Goal: Task Accomplishment & Management: Manage account settings

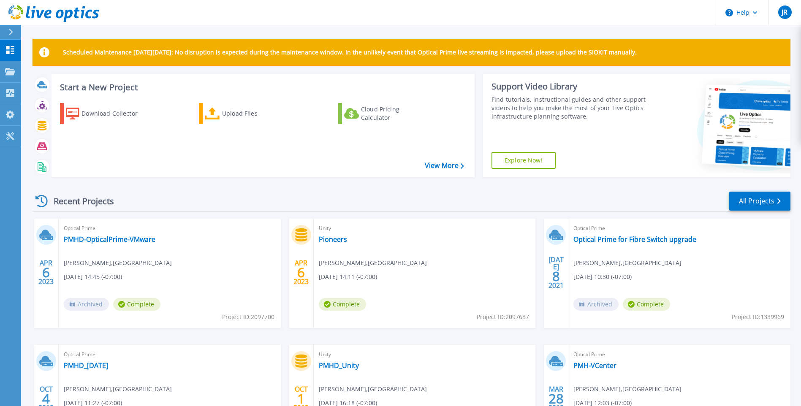
scroll to position [42, 0]
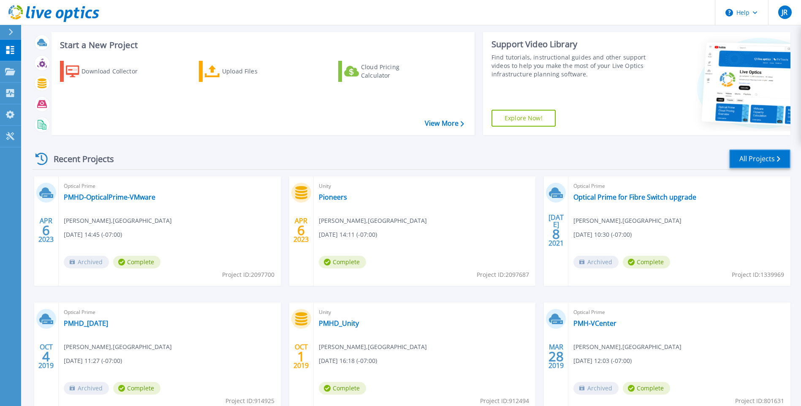
click at [747, 161] on link "All Projects" at bounding box center [760, 159] width 61 height 19
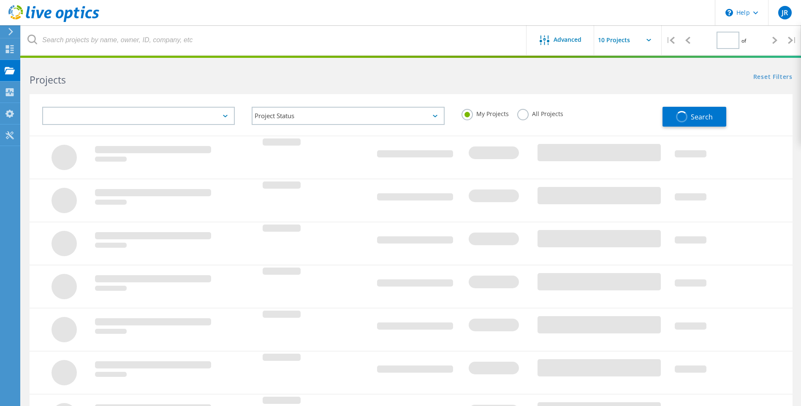
type input "1"
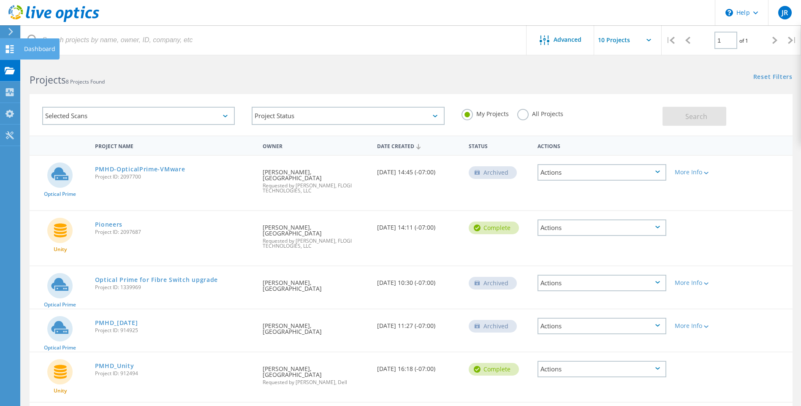
click at [10, 48] on icon at bounding box center [10, 49] width 10 height 8
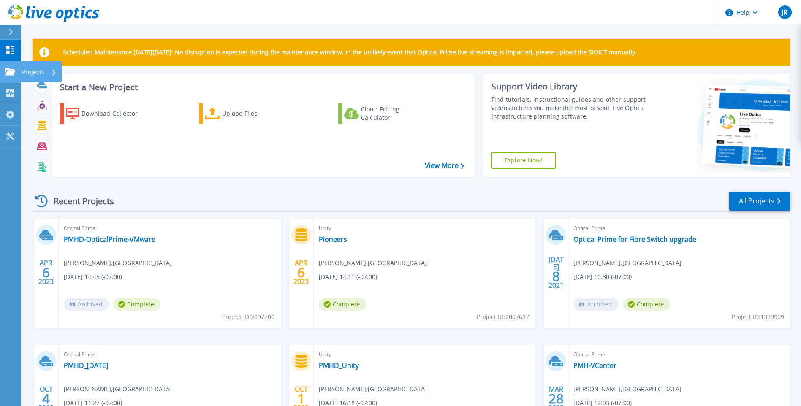
click at [33, 73] on p "Projects" at bounding box center [33, 72] width 22 height 22
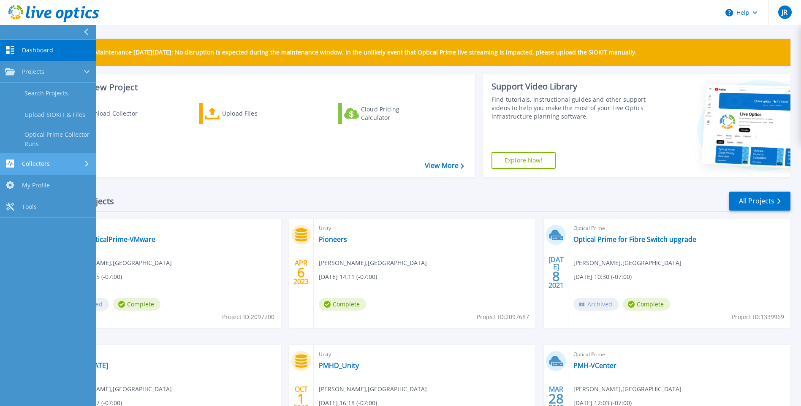
click at [49, 165] on span "Collectors" at bounding box center [36, 164] width 28 height 8
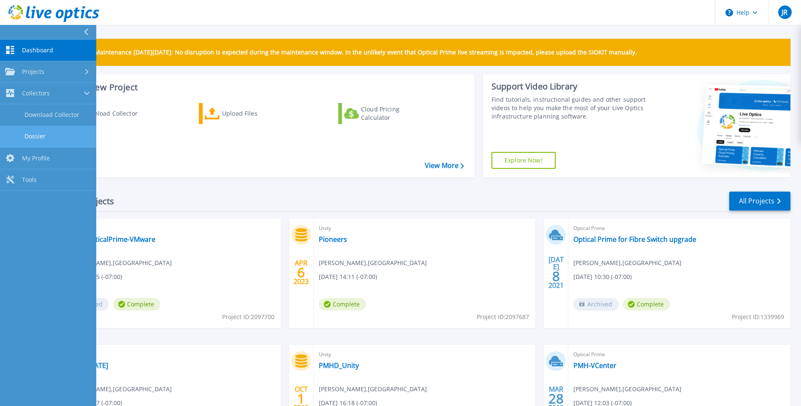
click at [54, 137] on link "Dossier" at bounding box center [48, 137] width 96 height 22
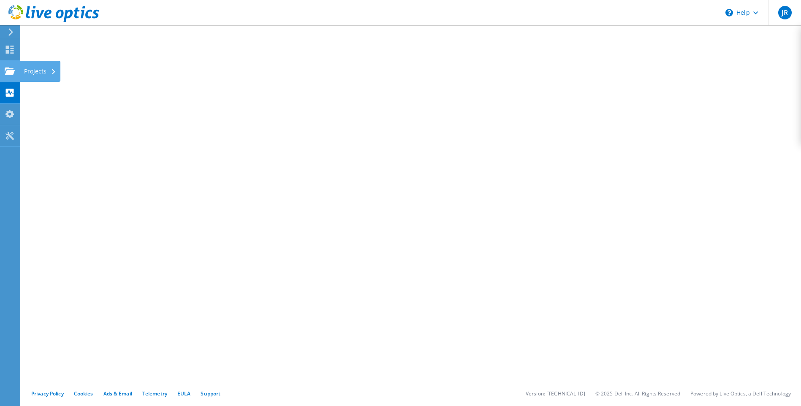
click at [14, 76] on div at bounding box center [10, 72] width 10 height 9
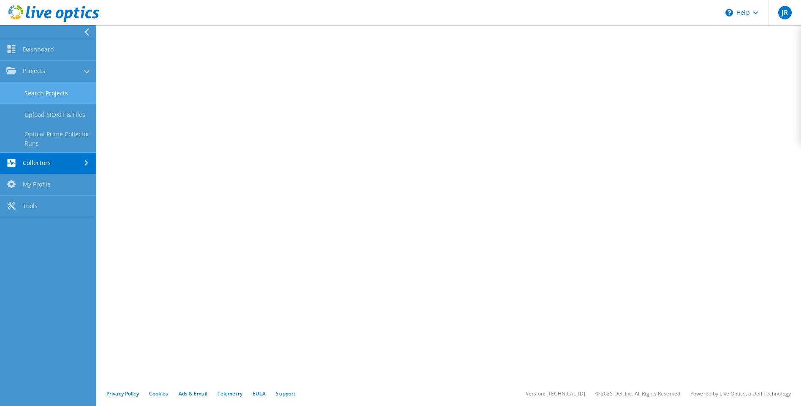
click at [42, 92] on link "Search Projects" at bounding box center [48, 93] width 96 height 22
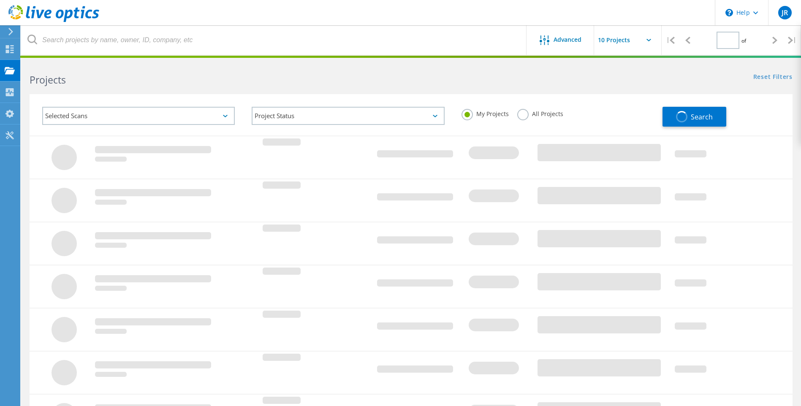
type input "1"
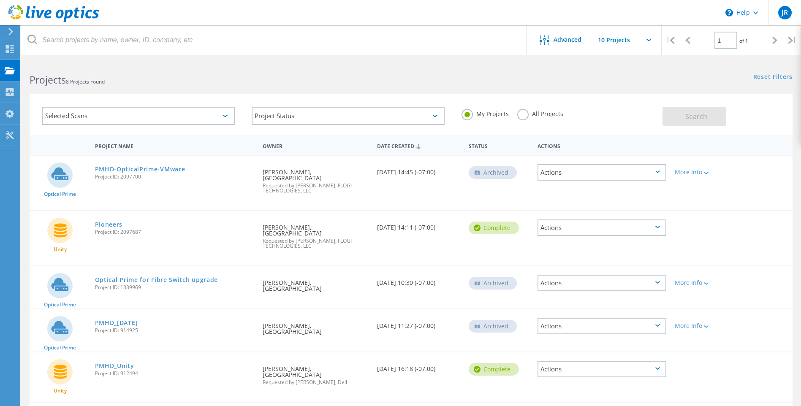
click at [522, 115] on label "All Projects" at bounding box center [541, 113] width 46 height 8
click at [0, 0] on input "All Projects" at bounding box center [0, 0] width 0 height 0
click at [679, 117] on button "Search" at bounding box center [695, 116] width 64 height 19
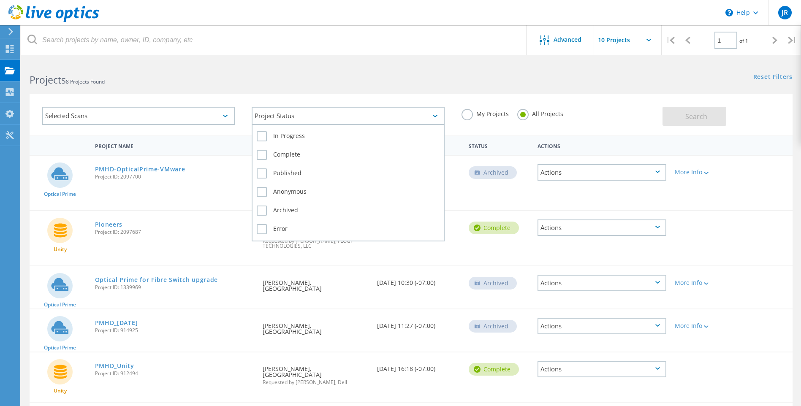
click at [401, 122] on div "Project Status" at bounding box center [348, 116] width 193 height 18
click at [263, 155] on label "Complete" at bounding box center [348, 155] width 183 height 10
click at [0, 0] on input "Complete" at bounding box center [0, 0] width 0 height 0
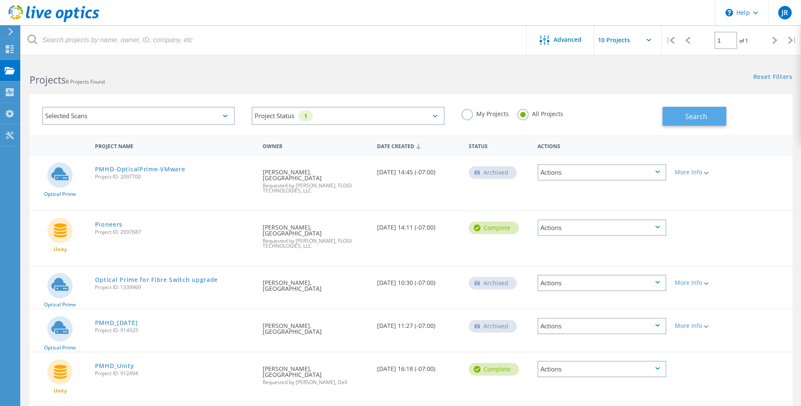
click at [674, 119] on button "Search" at bounding box center [695, 116] width 64 height 19
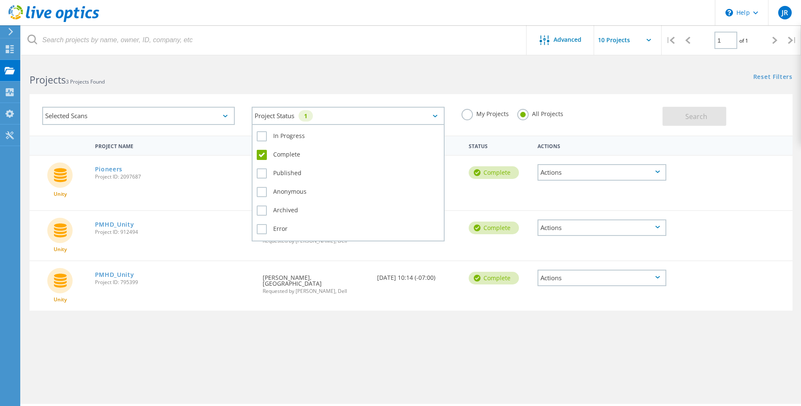
click at [398, 119] on div "Project Status 1" at bounding box center [348, 116] width 193 height 18
click at [264, 155] on label "Complete" at bounding box center [348, 155] width 183 height 10
click at [0, 0] on input "Complete" at bounding box center [0, 0] width 0 height 0
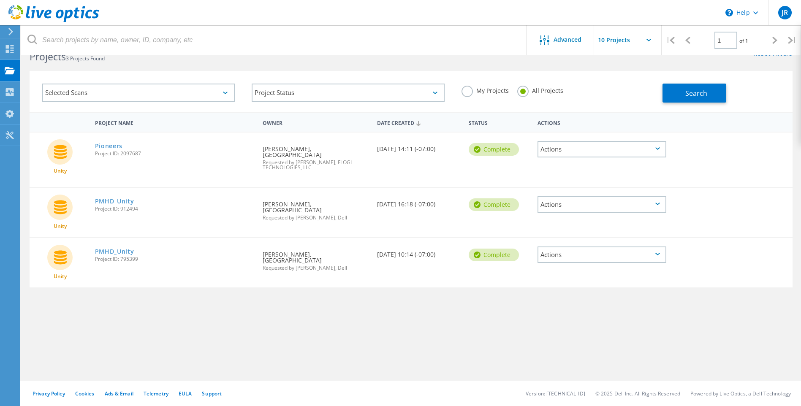
click at [346, 81] on div "Project Status In Progress Complete Published Anonymous Archived Error" at bounding box center [348, 92] width 210 height 35
click at [213, 93] on div "Selected Scans" at bounding box center [138, 93] width 193 height 18
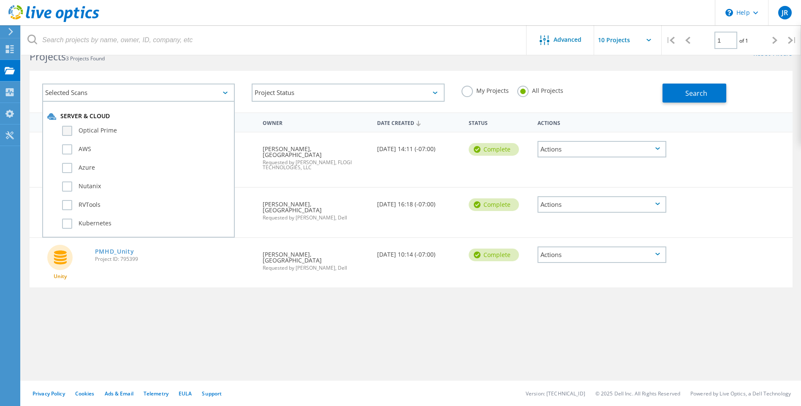
click at [71, 134] on label "Optical Prime" at bounding box center [146, 131] width 168 height 10
click at [0, 0] on input "Optical Prime" at bounding box center [0, 0] width 0 height 0
click at [682, 94] on button "Search" at bounding box center [695, 93] width 64 height 19
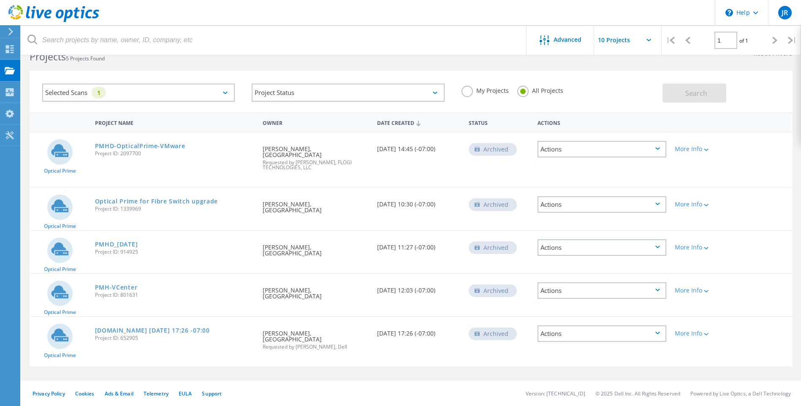
scroll to position [0, 0]
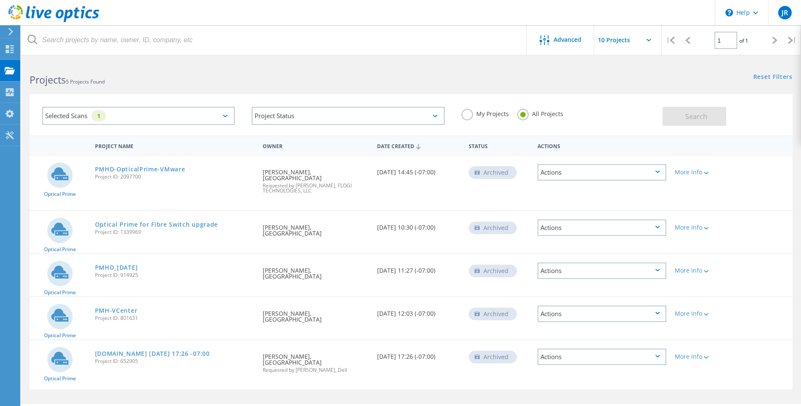
click at [623, 46] on input "text" at bounding box center [636, 40] width 84 height 30
click at [558, 62] on div "Reset Filters Show Filters" at bounding box center [606, 69] width 390 height 16
click at [5, 48] on icon at bounding box center [10, 49] width 10 height 8
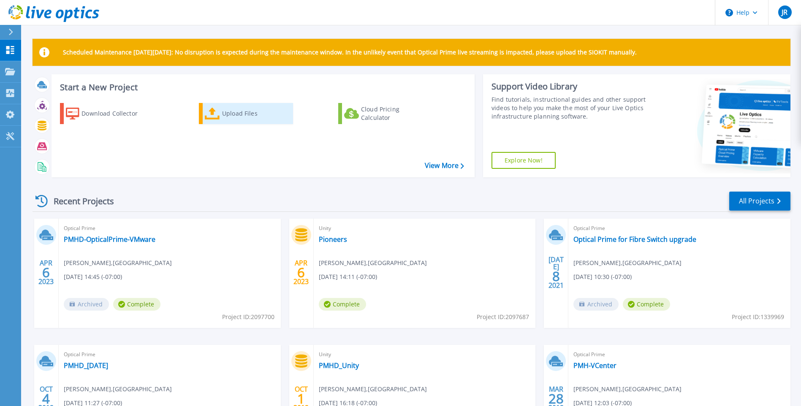
click at [245, 111] on div "Upload Files" at bounding box center [256, 113] width 68 height 17
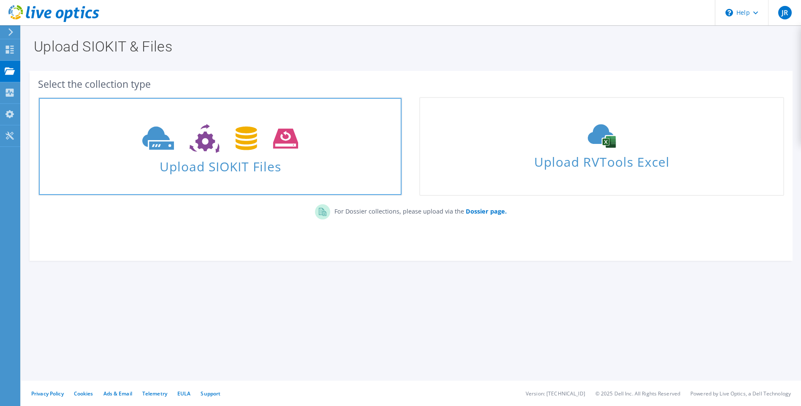
click at [243, 143] on use at bounding box center [220, 138] width 156 height 29
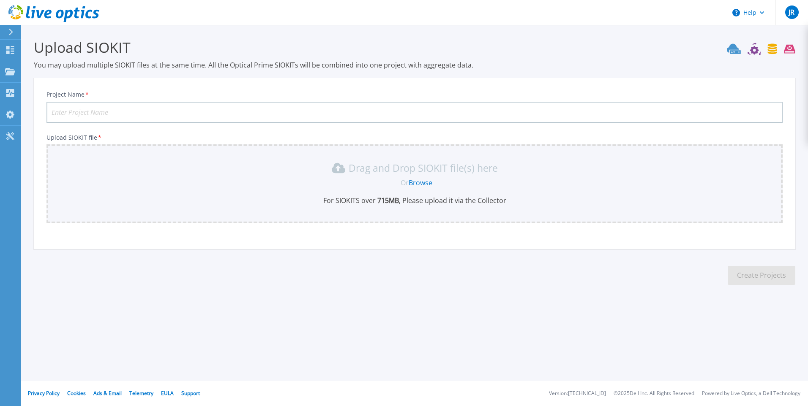
click at [417, 183] on link "Browse" at bounding box center [421, 182] width 24 height 9
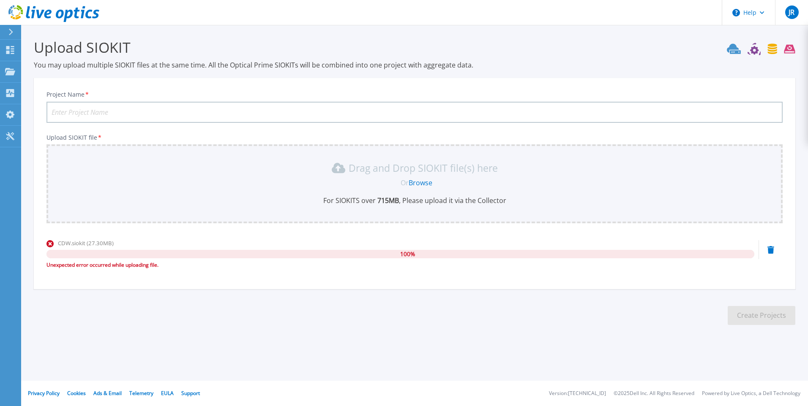
click at [10, 33] on icon at bounding box center [10, 32] width 5 height 7
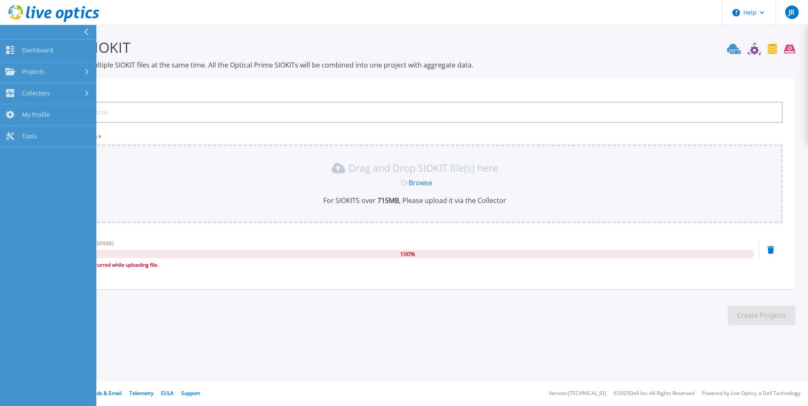
click at [82, 29] on button at bounding box center [48, 32] width 96 height 15
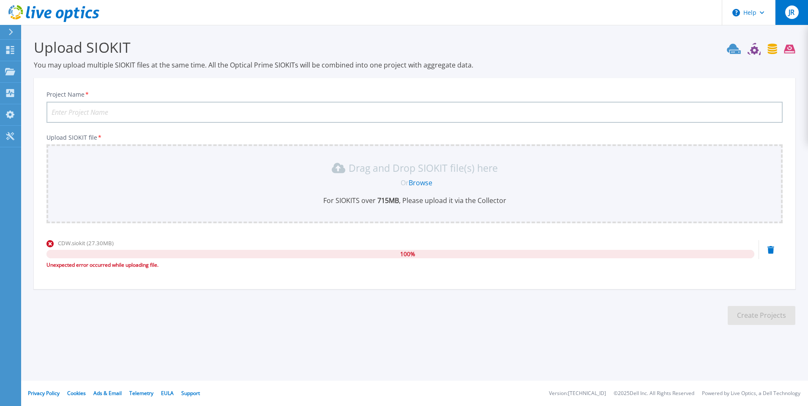
click at [788, 12] on div "JR" at bounding box center [792, 12] width 14 height 14
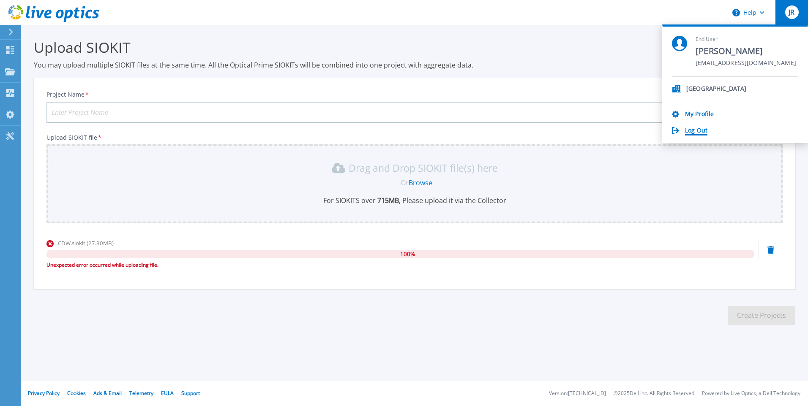
click at [706, 131] on link "Log Out" at bounding box center [696, 131] width 22 height 8
